Goal: Information Seeking & Learning: Learn about a topic

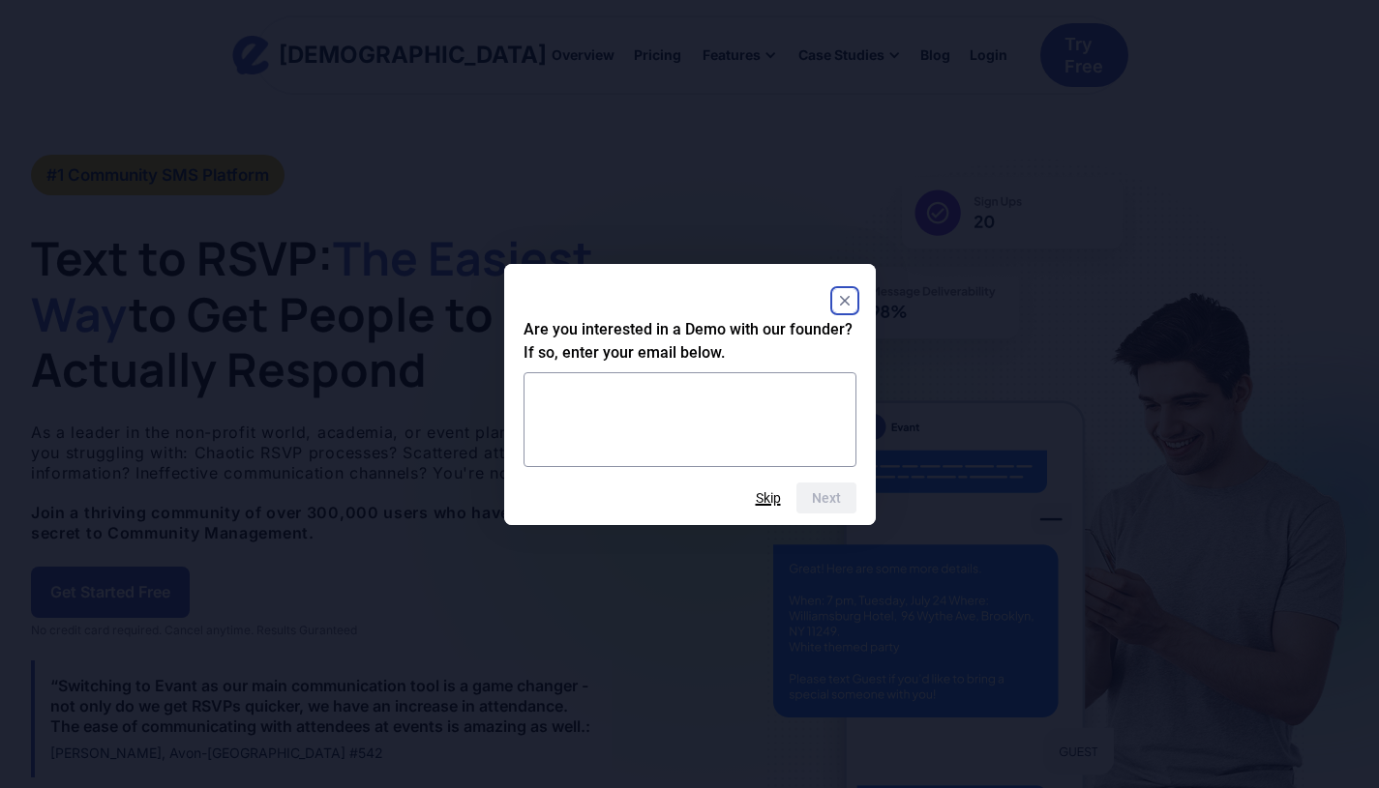
click at [767, 499] on button "Skip" at bounding box center [768, 497] width 25 height 15
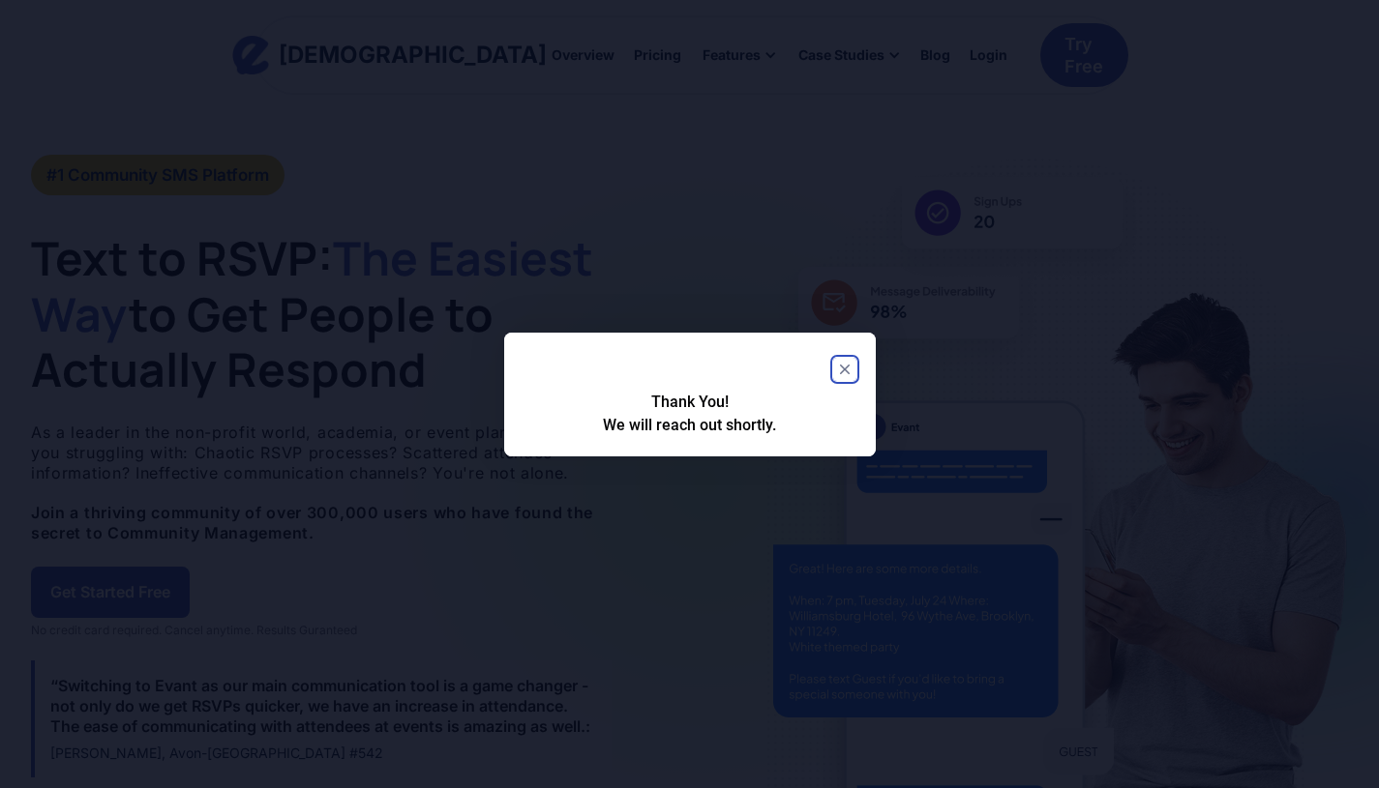
click at [849, 364] on rect "Close" at bounding box center [844, 369] width 23 height 23
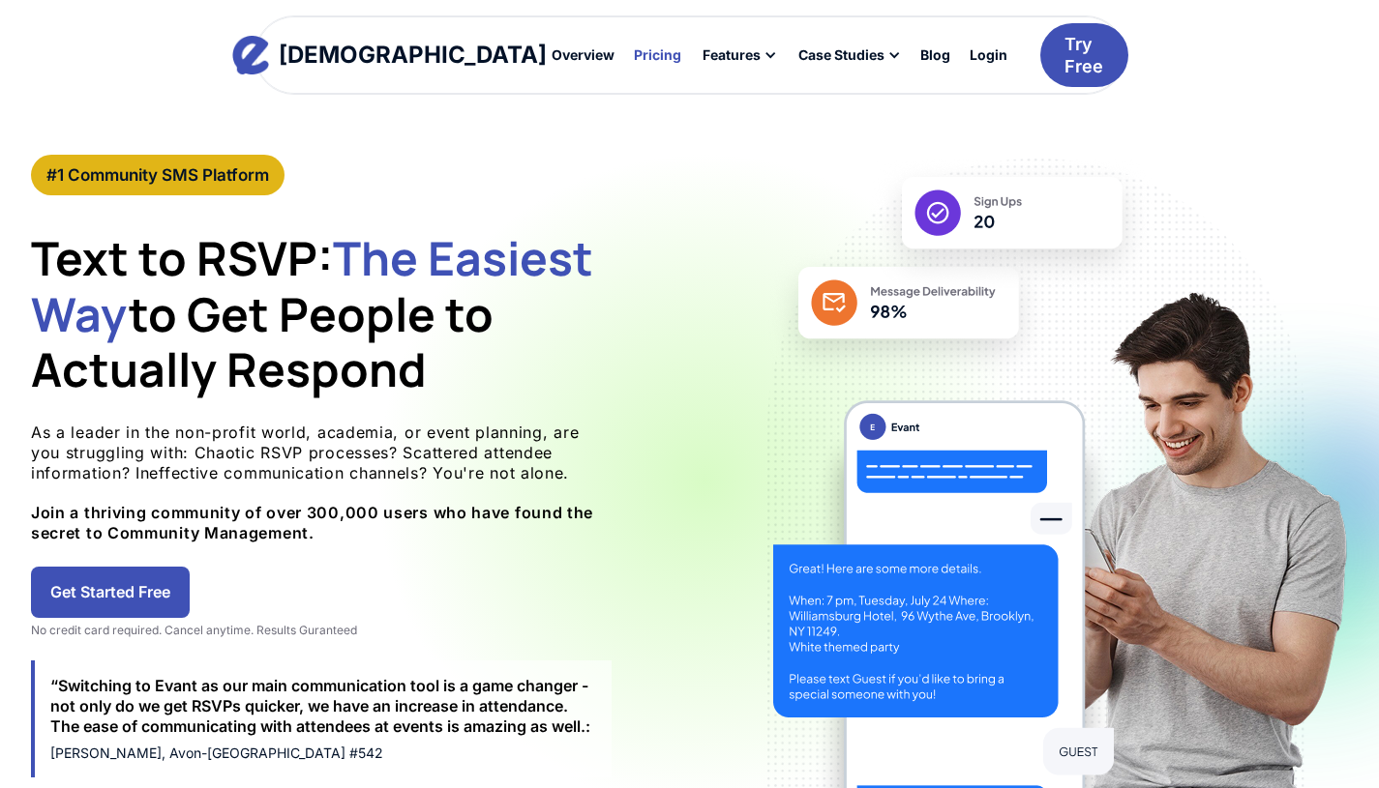
click at [634, 59] on div "Pricing" at bounding box center [657, 55] width 47 height 14
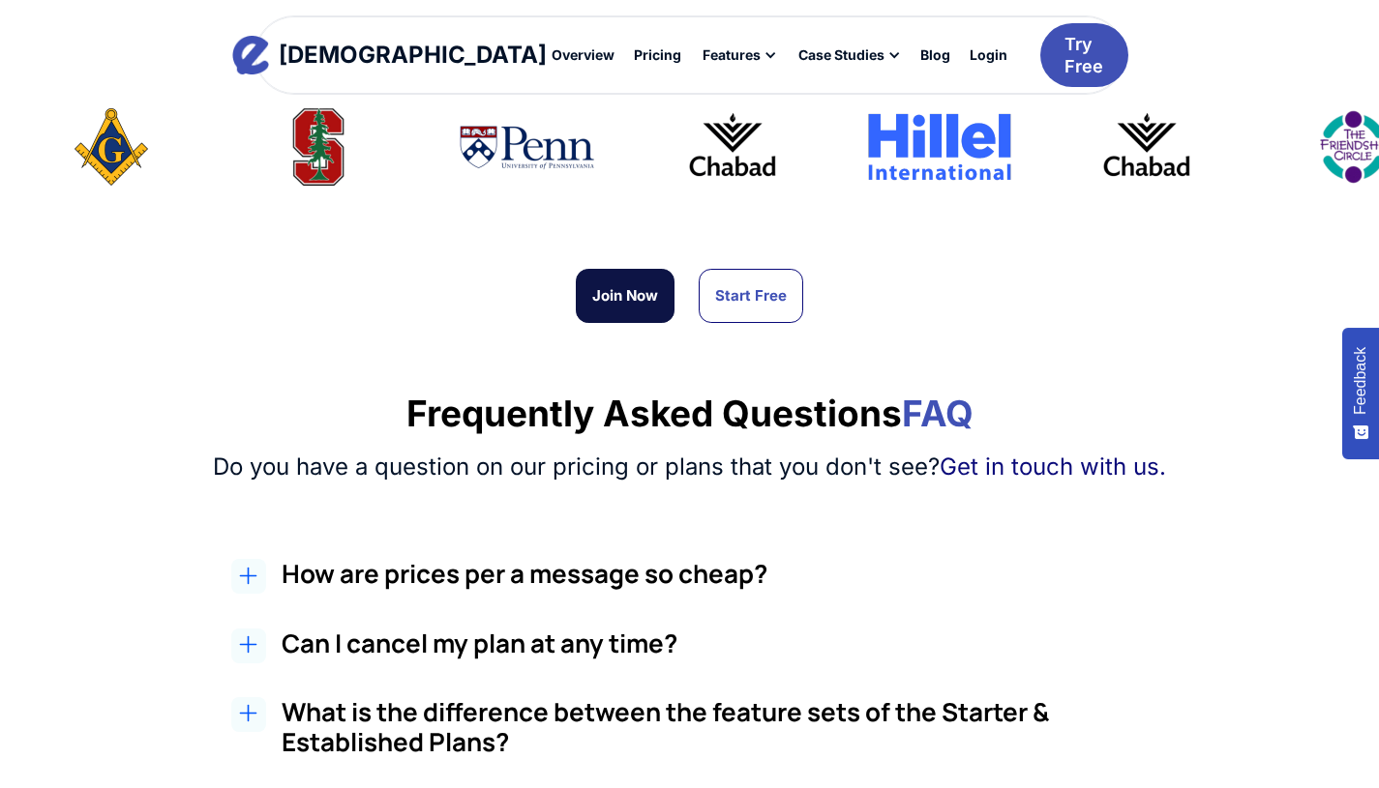
scroll to position [1393, 0]
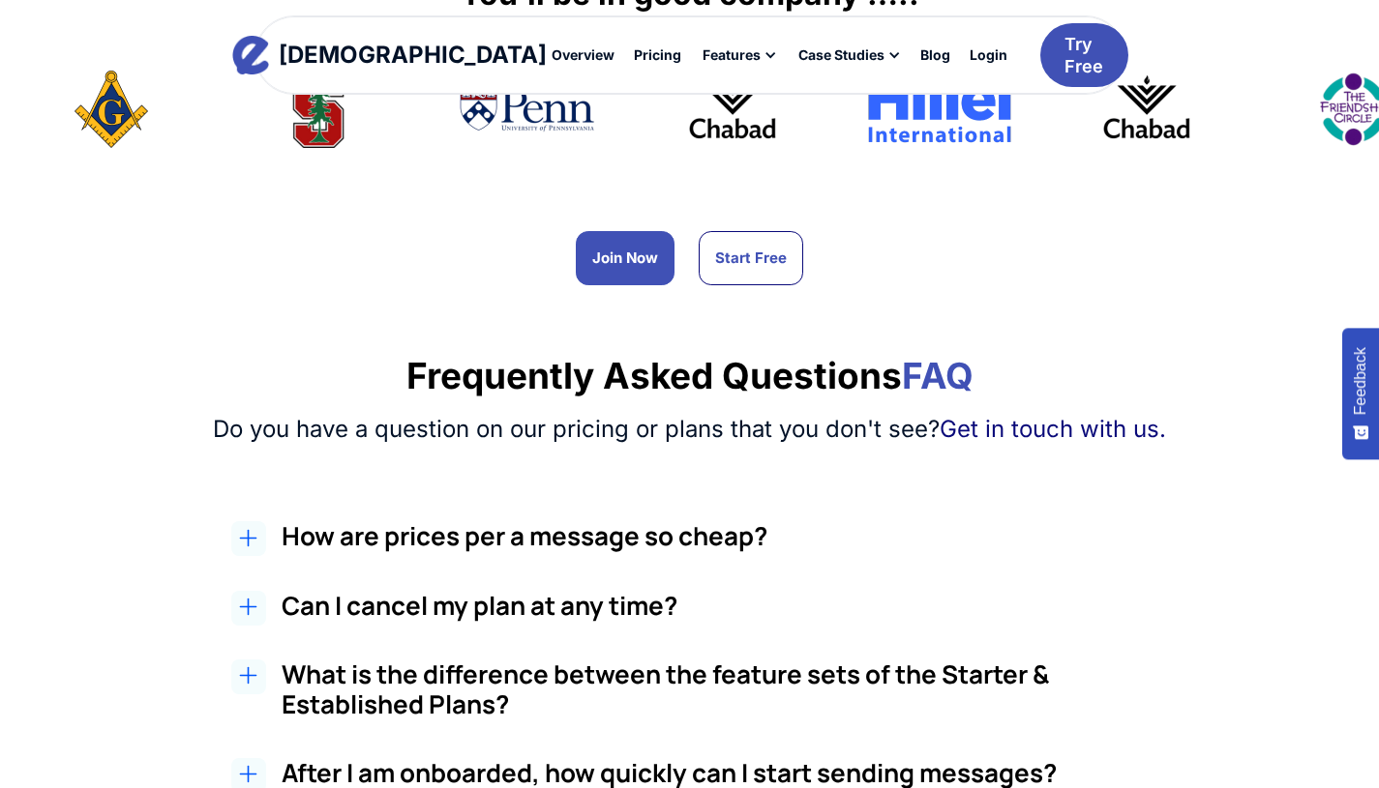
click at [471, 521] on h2 "How are prices per a message so cheap?" at bounding box center [735, 536] width 907 height 30
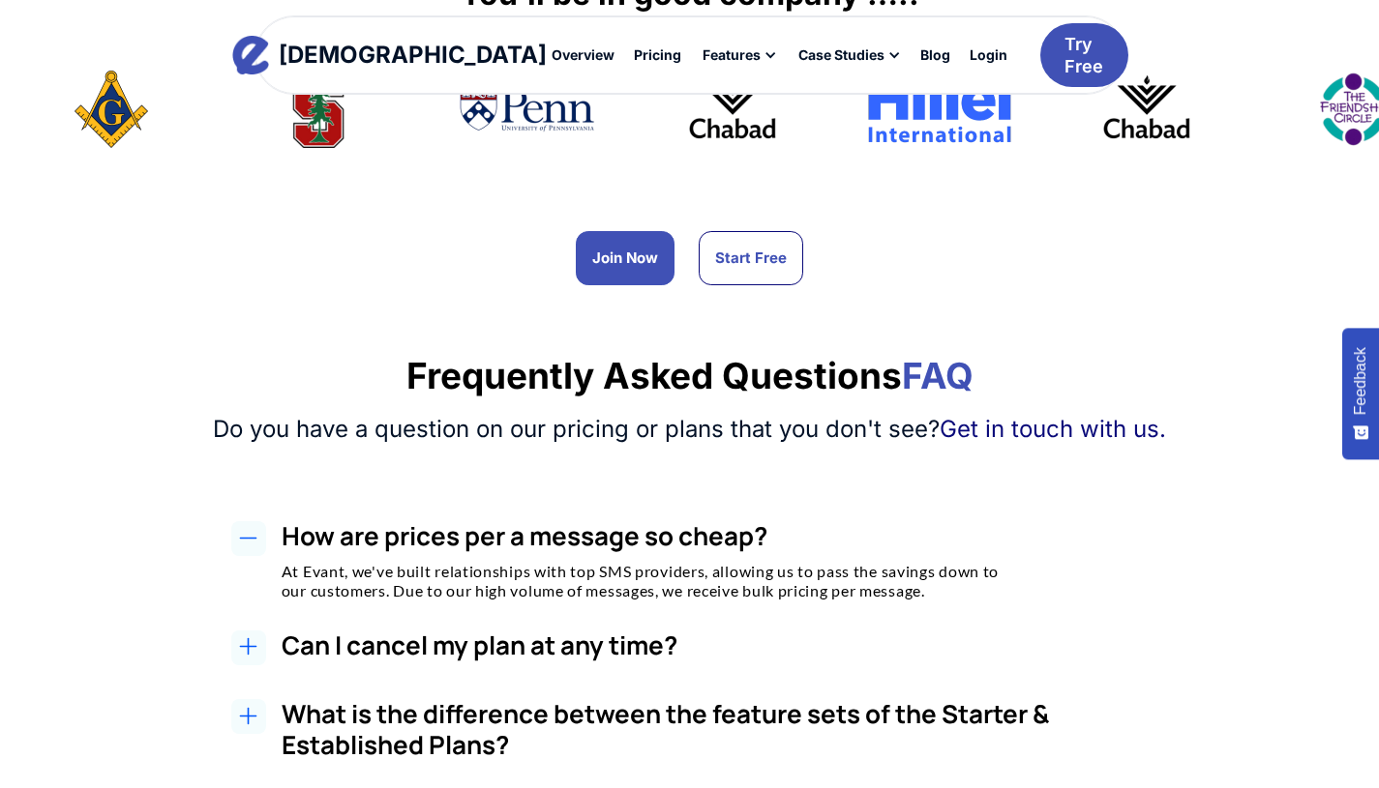
click at [455, 631] on h3 "Can I cancel my plan at any time?" at bounding box center [735, 646] width 907 height 30
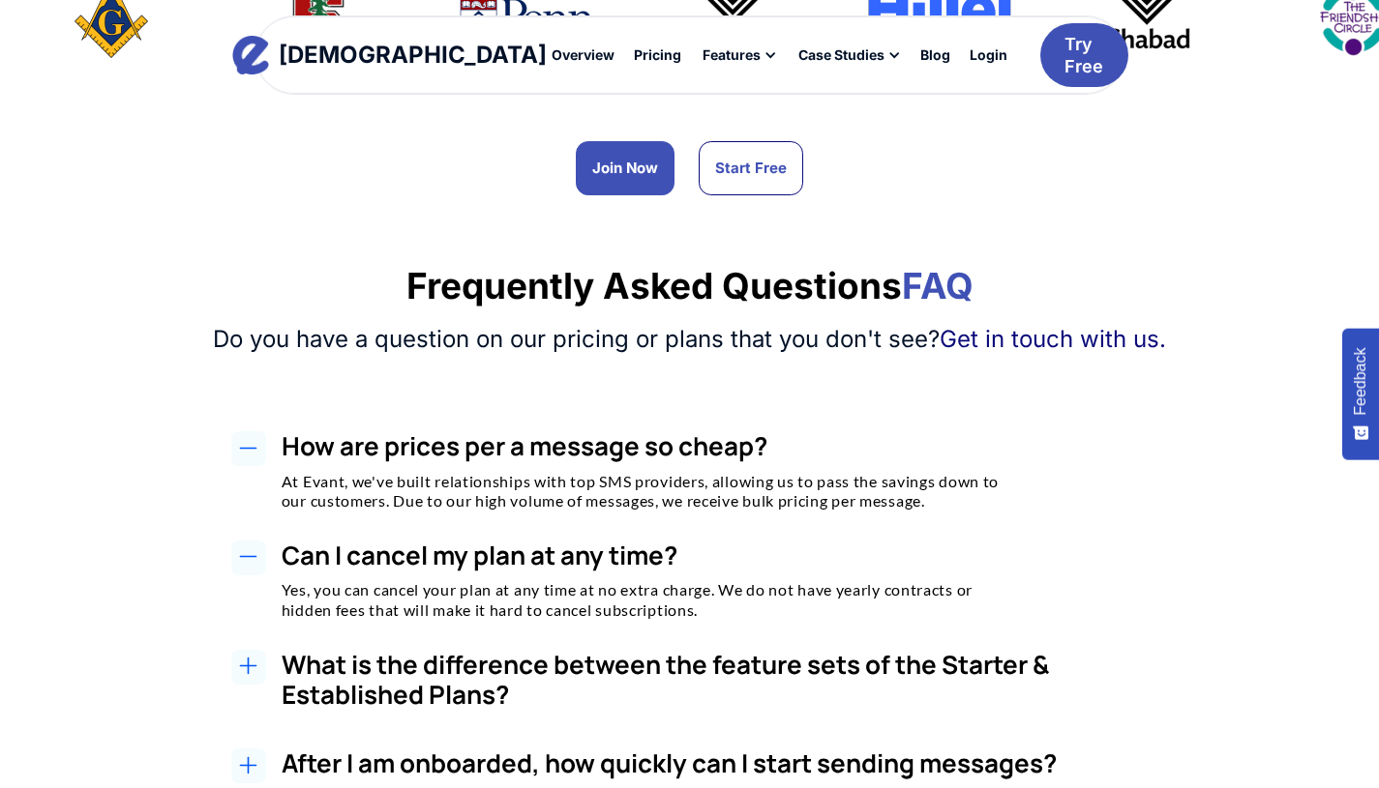
scroll to position [1548, 0]
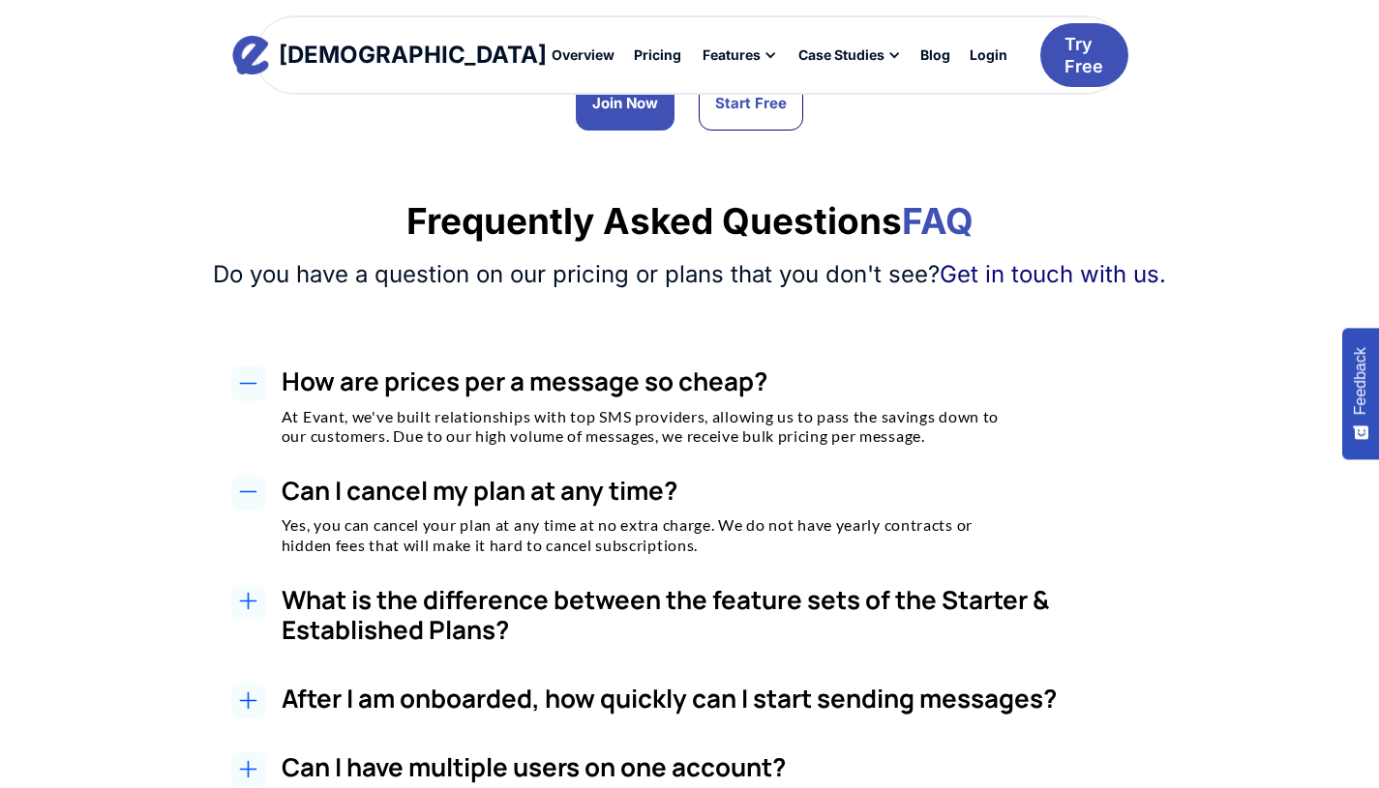
click at [520, 585] on h3 "What is the difference between the feature sets of the Starter & Established Pl…" at bounding box center [735, 615] width 907 height 60
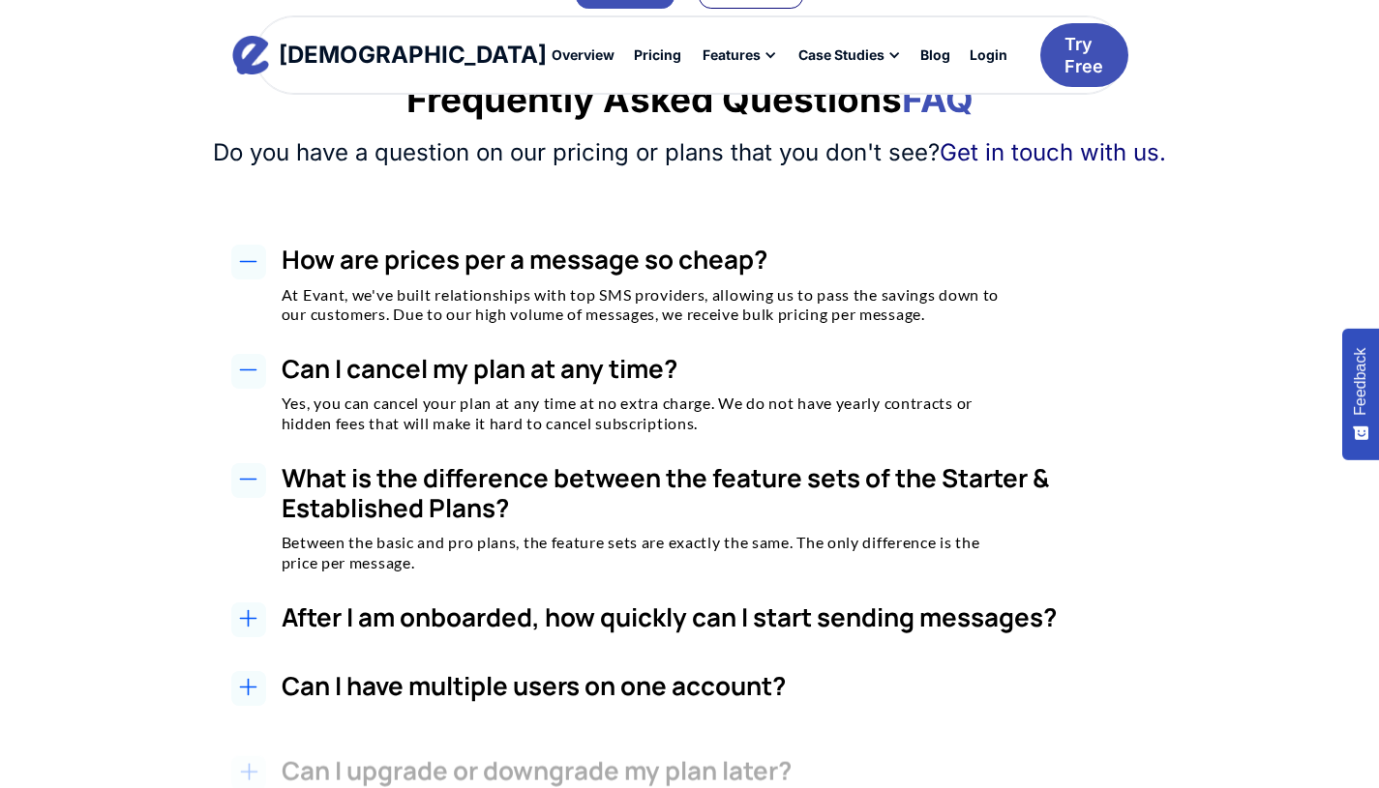
scroll to position [1687, 0]
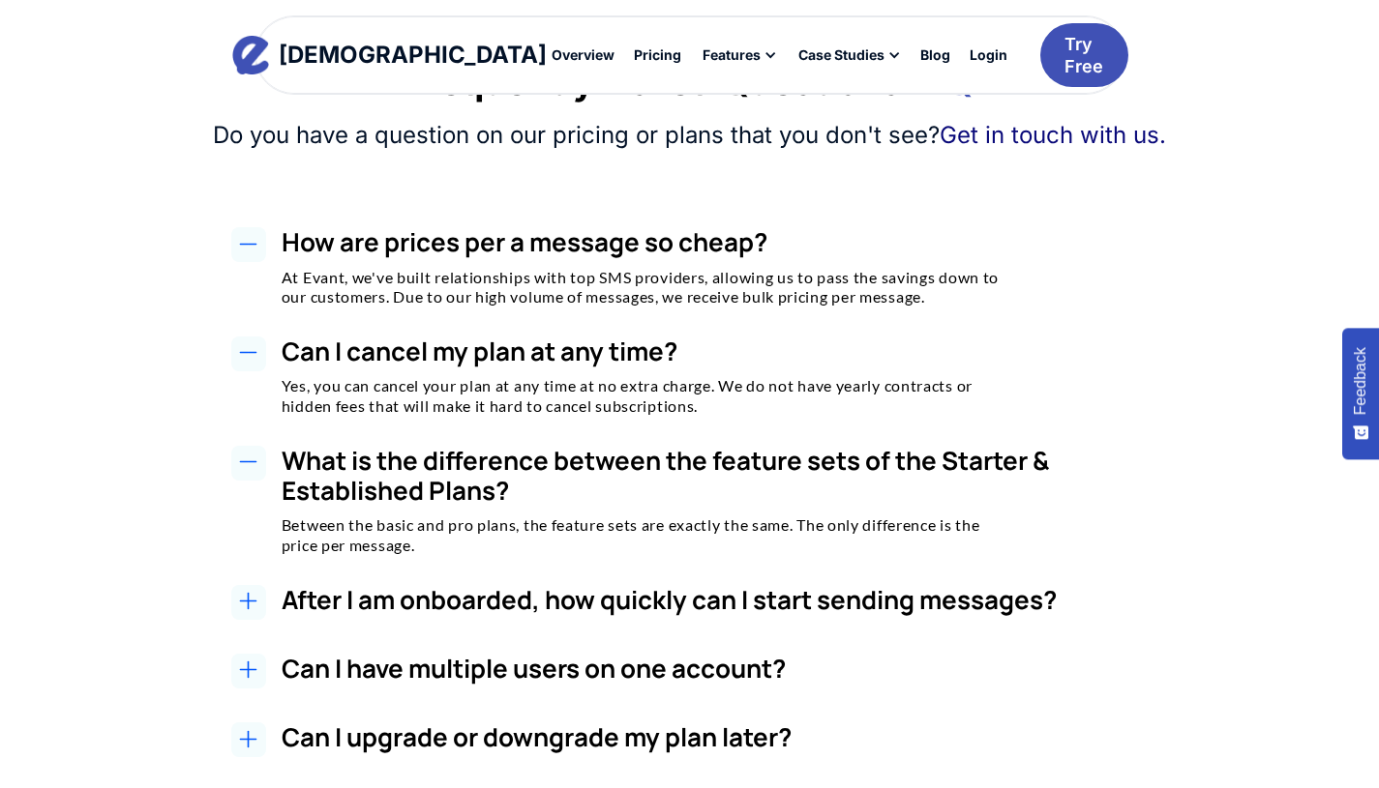
click at [507, 654] on h3 "Can I have multiple users on one account?" at bounding box center [735, 669] width 907 height 30
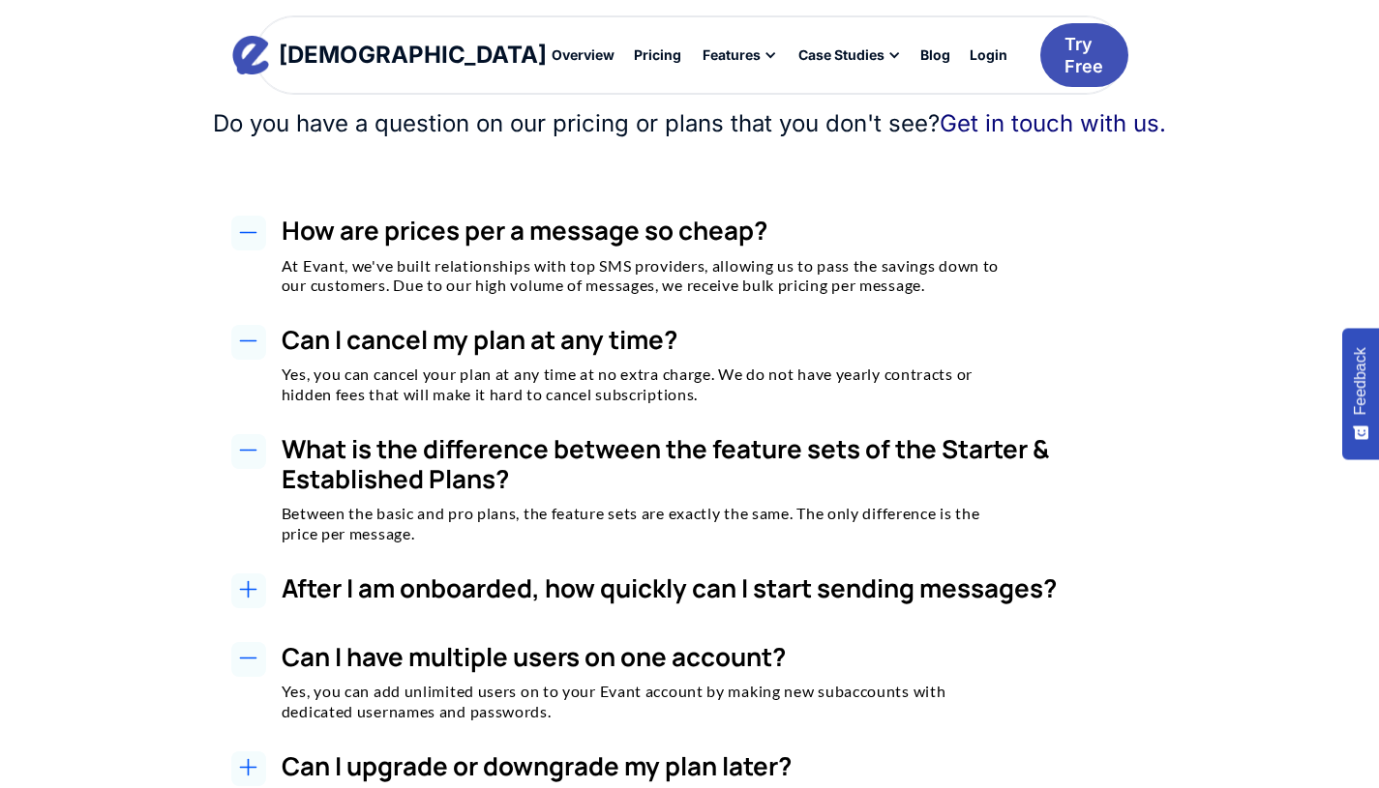
scroll to position [1749, 0]
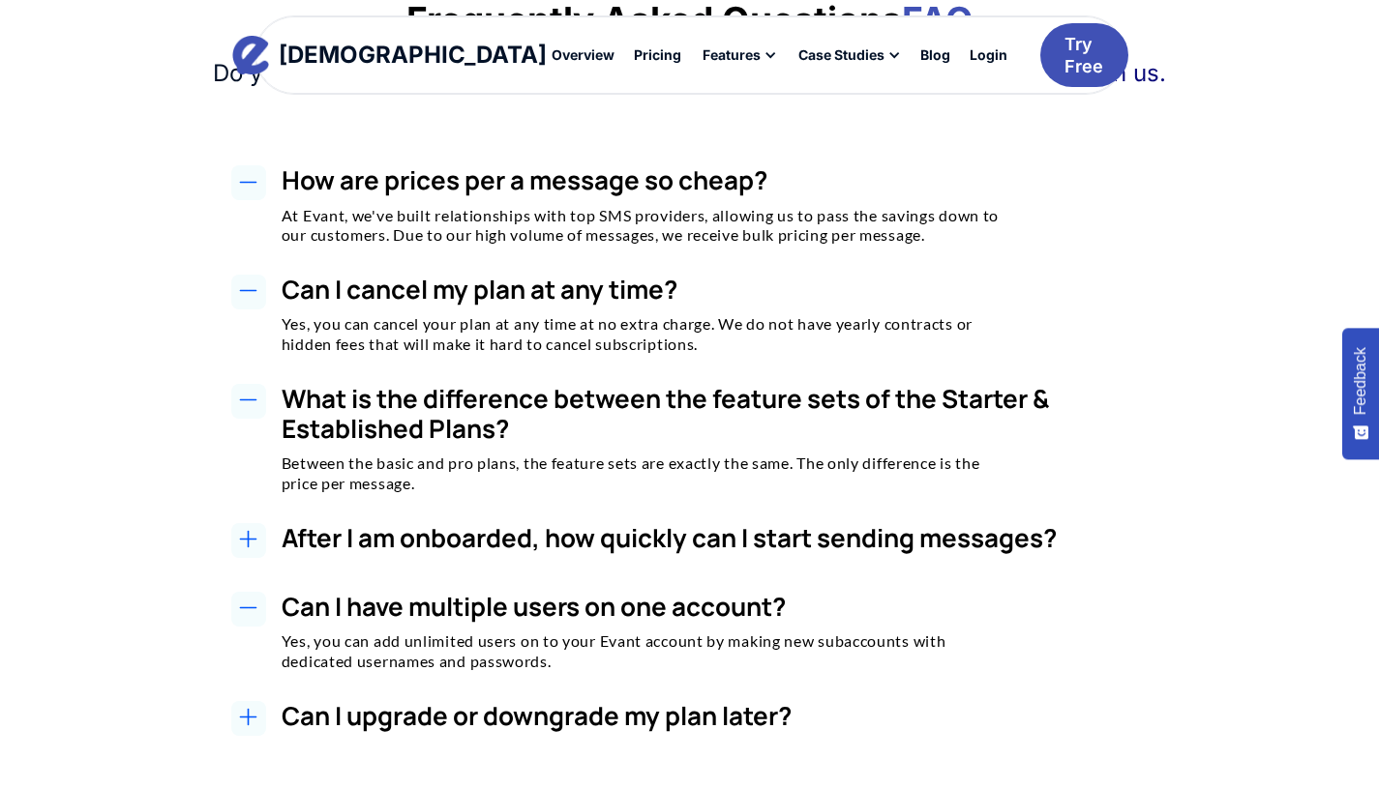
click at [518, 701] on h3 "Can I upgrade or downgrade my plan later?" at bounding box center [735, 716] width 907 height 30
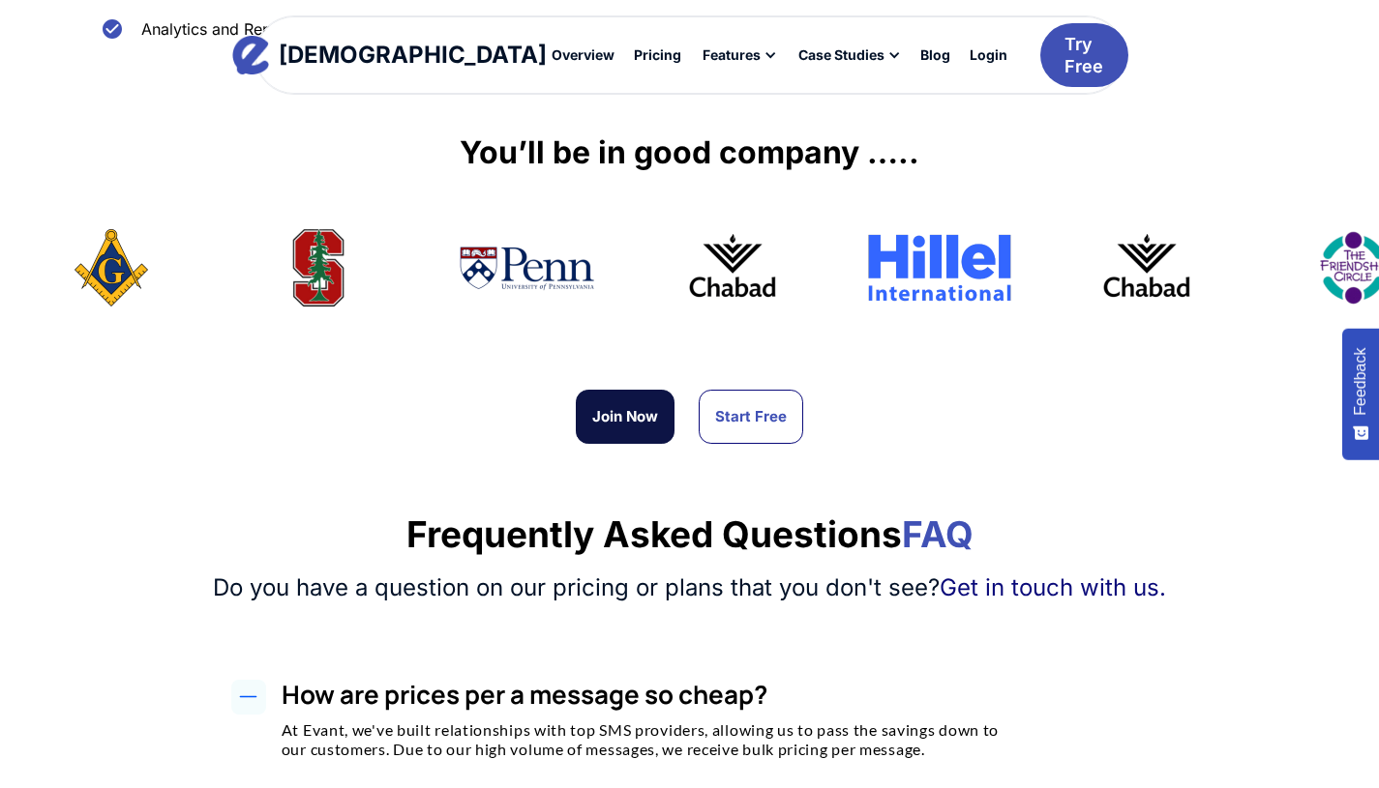
scroll to position [1223, 0]
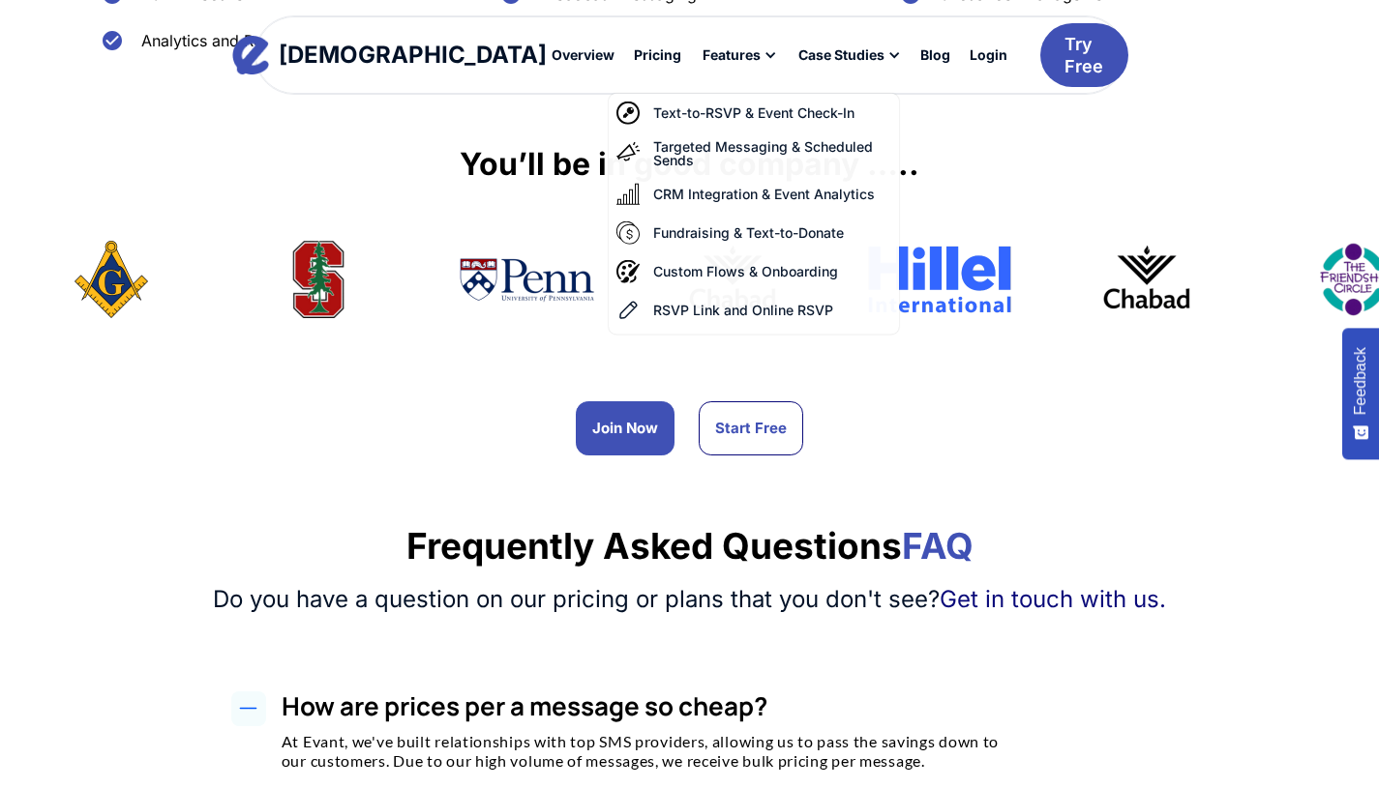
click at [702, 57] on div "Features" at bounding box center [731, 55] width 58 height 14
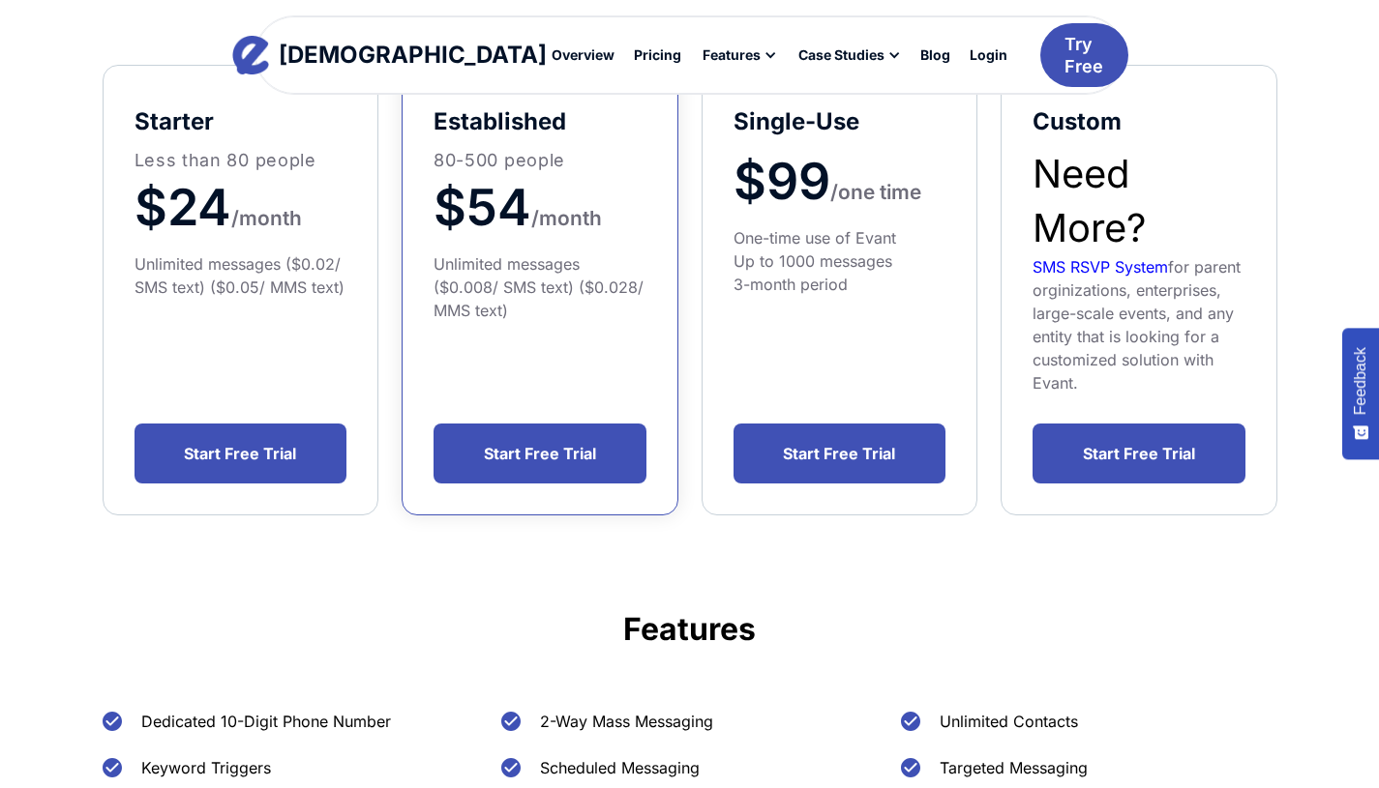
scroll to position [108, 0]
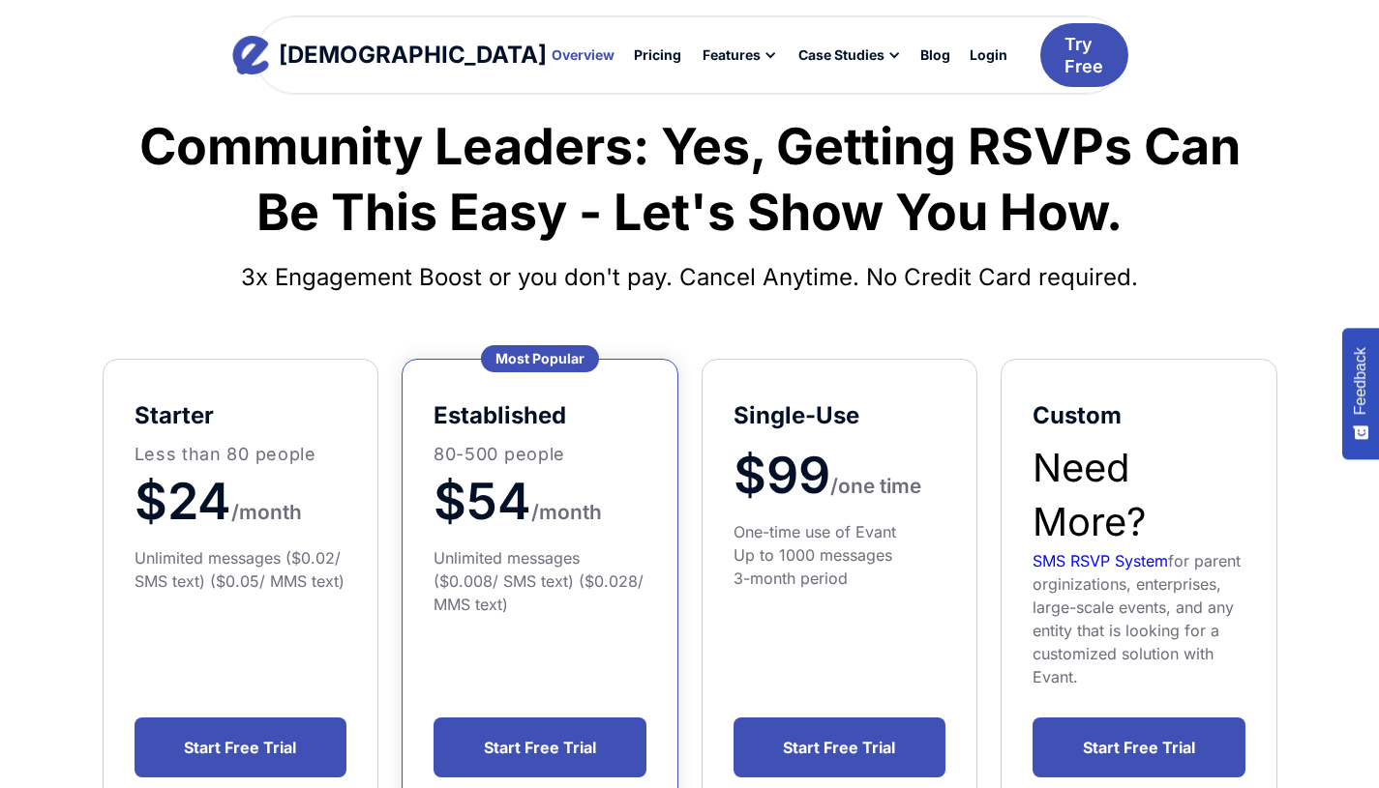
click at [551, 57] on div "Overview" at bounding box center [582, 55] width 63 height 14
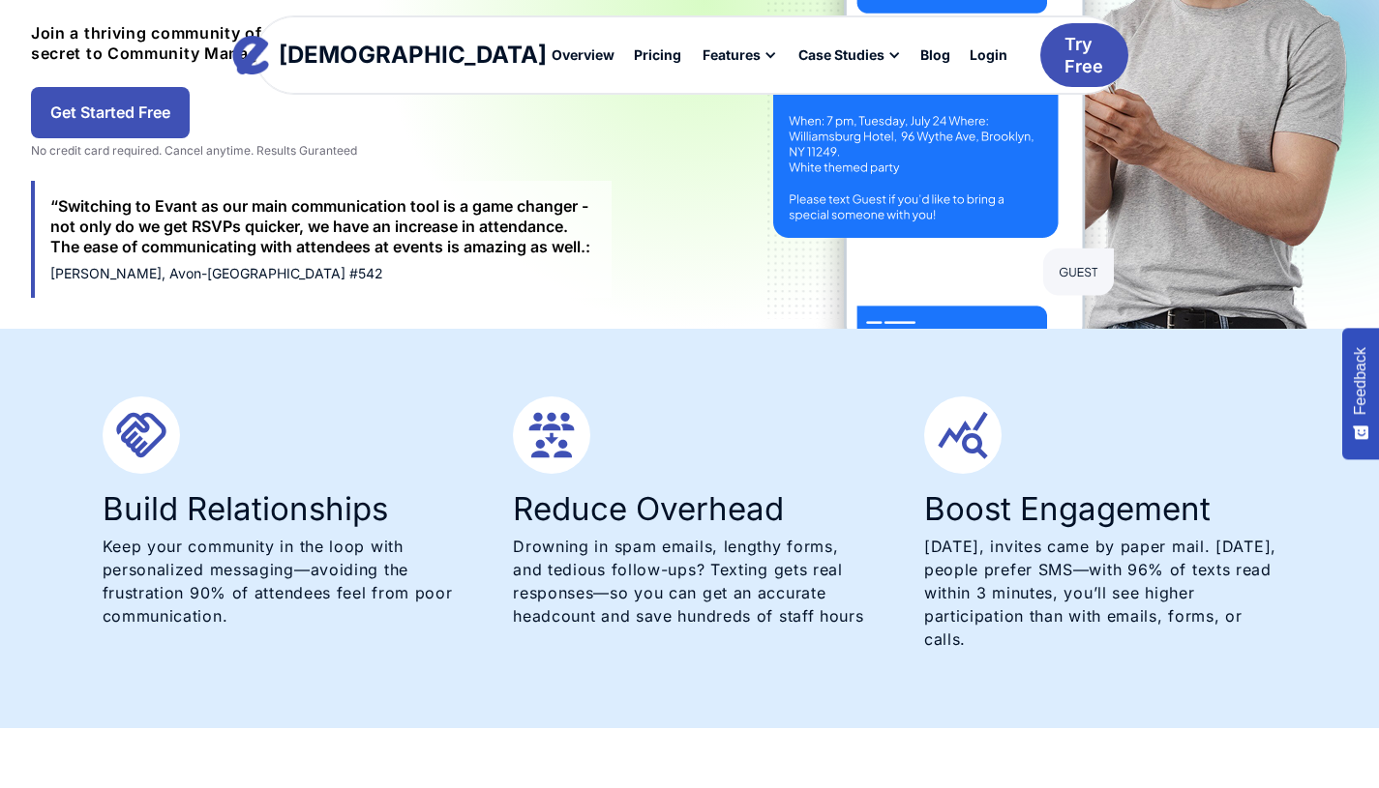
scroll to position [573, 0]
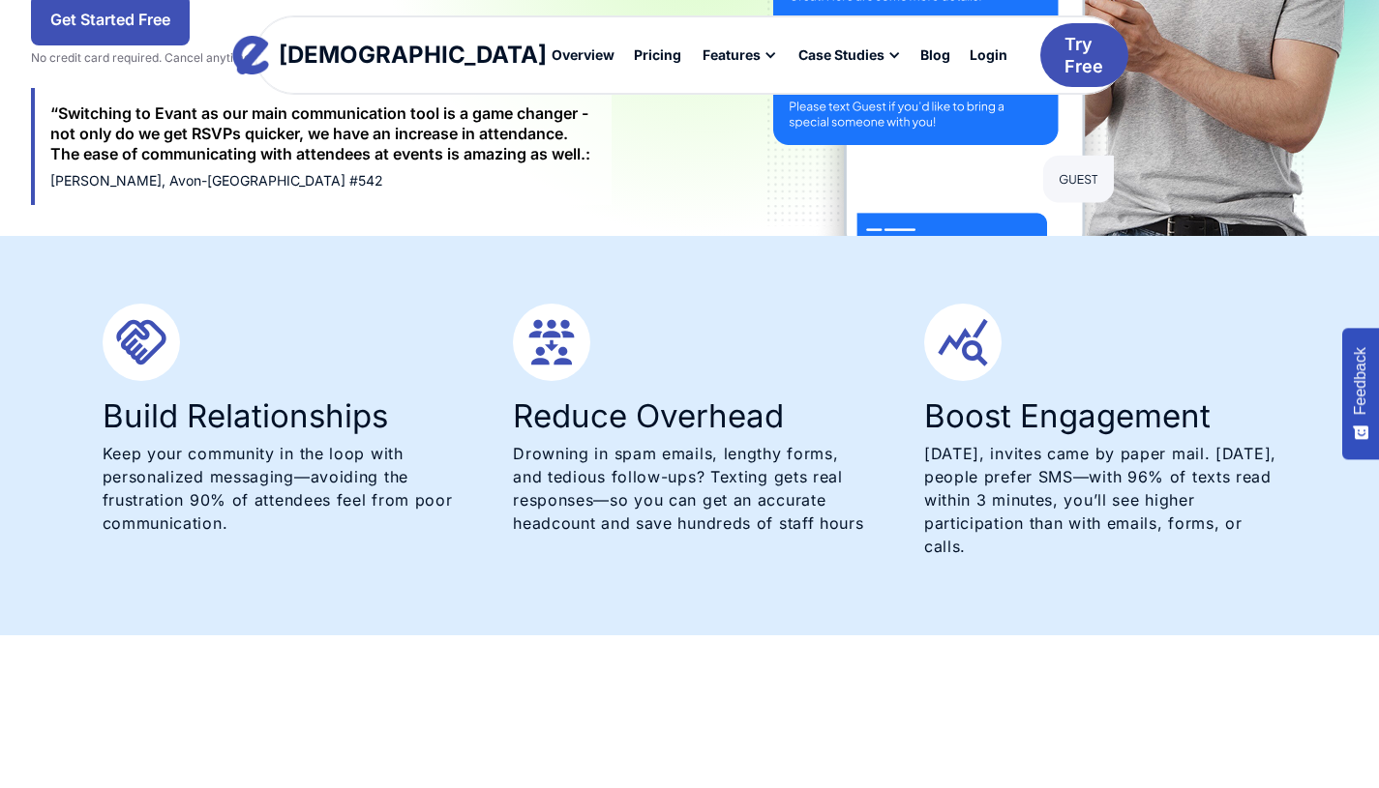
click at [129, 28] on div "Evant Overview Pricing Features Text-to-RSVP & Event Check-In Targeted Messagin…" at bounding box center [689, 77] width 1379 height 155
click at [1064, 49] on div "Try Free" at bounding box center [1083, 55] width 39 height 45
